Goal: Navigation & Orientation: Find specific page/section

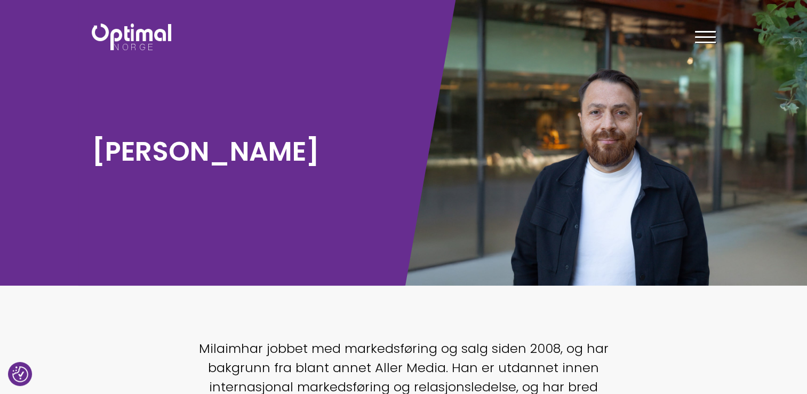
click at [691, 36] on div "Tjenester Menneskene Om oss Kontakt oss Kundecaser Artikler Ledige stillinger F…" at bounding box center [564, 36] width 304 height 31
click at [699, 34] on div at bounding box center [705, 39] width 21 height 27
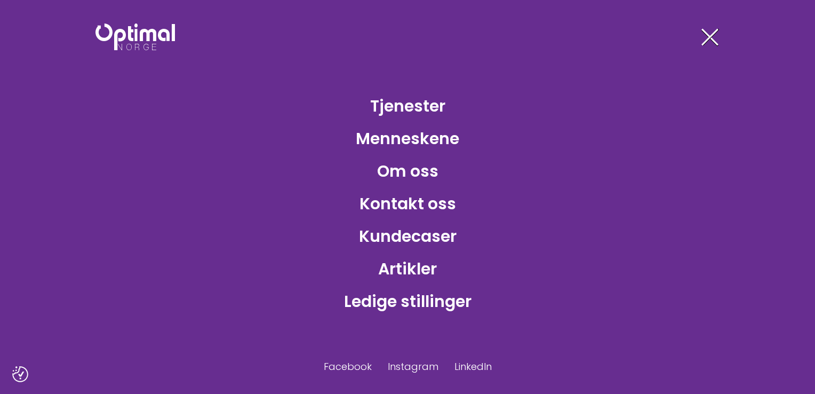
click at [707, 42] on div at bounding box center [709, 39] width 21 height 27
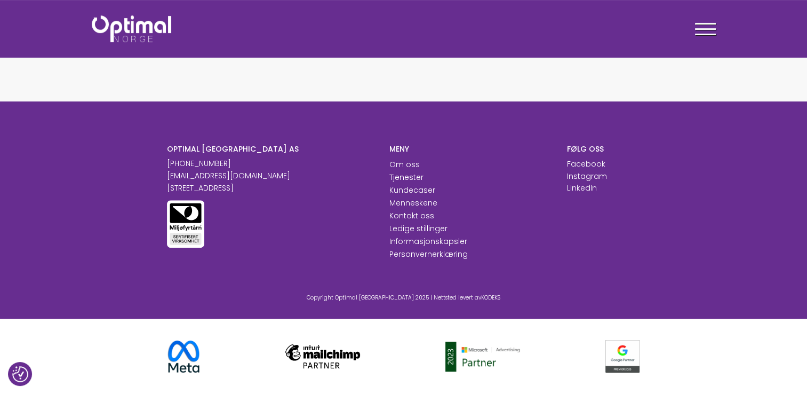
scroll to position [45, 0]
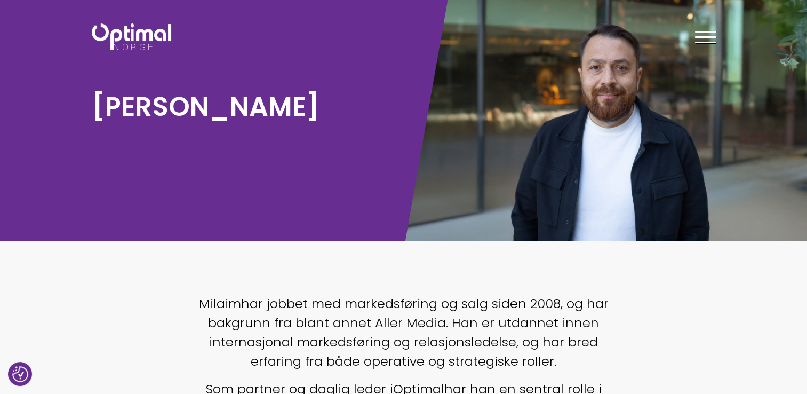
click at [198, 121] on h1 "[PERSON_NAME]" at bounding box center [245, 106] width 307 height 35
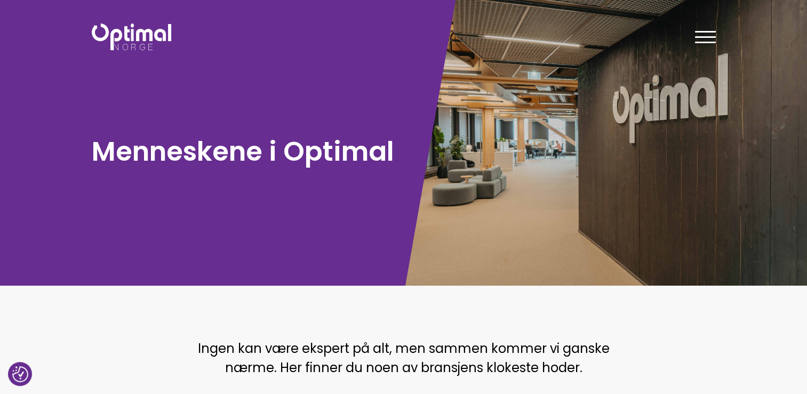
click at [706, 36] on span at bounding box center [705, 37] width 21 height 2
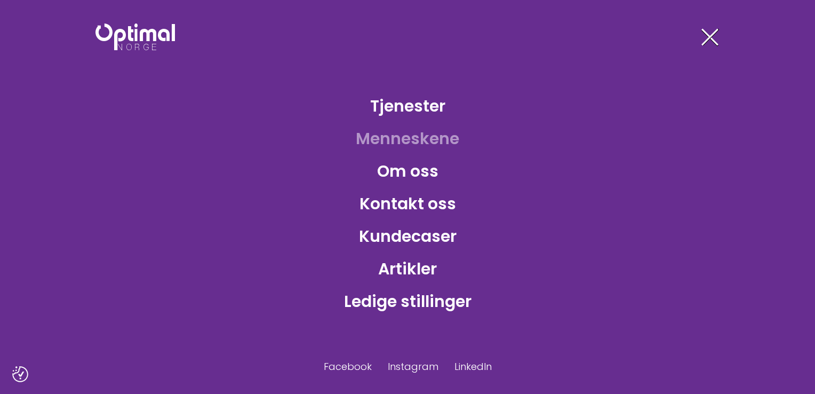
click at [719, 38] on nav "Tjenester Menneskene Om oss Kontakt oss Kundecaser Artikler Ledige stillinger F…" at bounding box center [407, 197] width 815 height 394
click at [709, 43] on div at bounding box center [709, 39] width 21 height 27
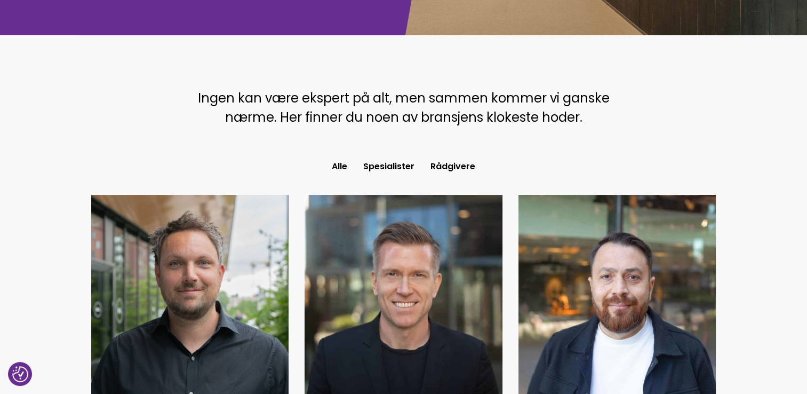
scroll to position [373, 0]
